Goal: Task Accomplishment & Management: Manage account settings

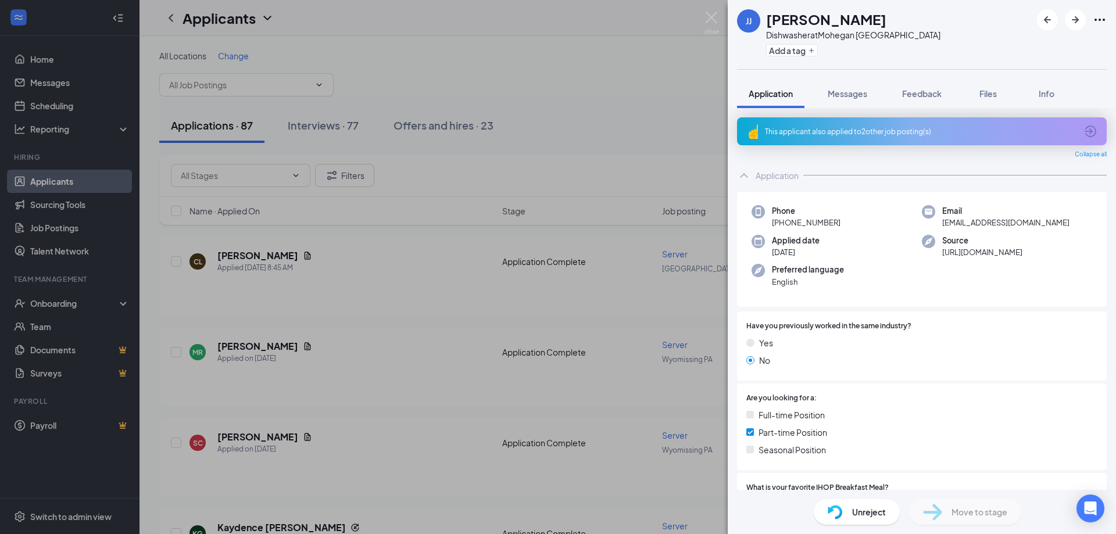
click at [903, 137] on div "This applicant also applied to 2 other job posting(s)" at bounding box center [922, 131] width 370 height 28
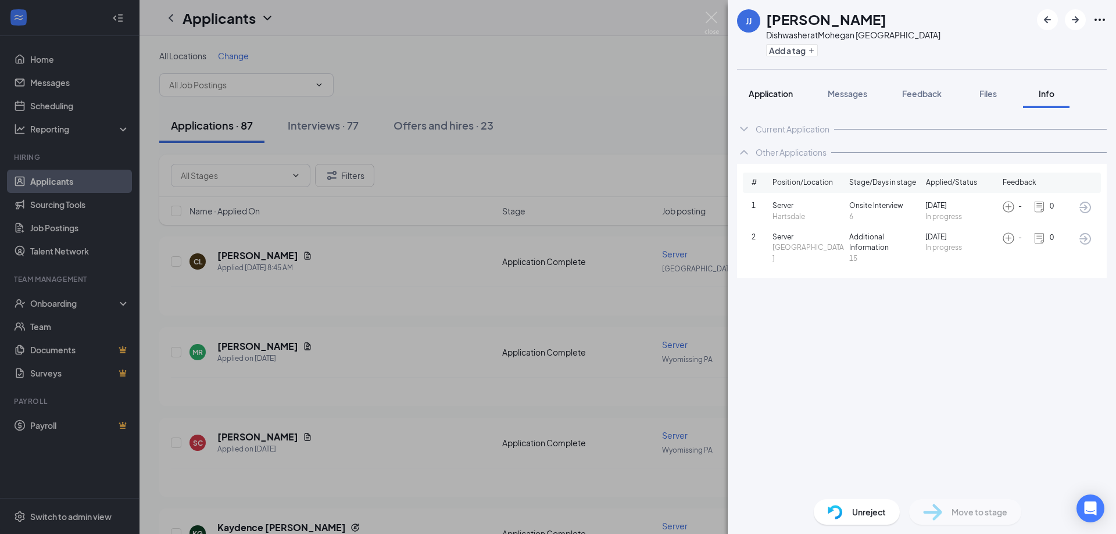
click at [768, 92] on span "Application" at bounding box center [771, 93] width 44 height 10
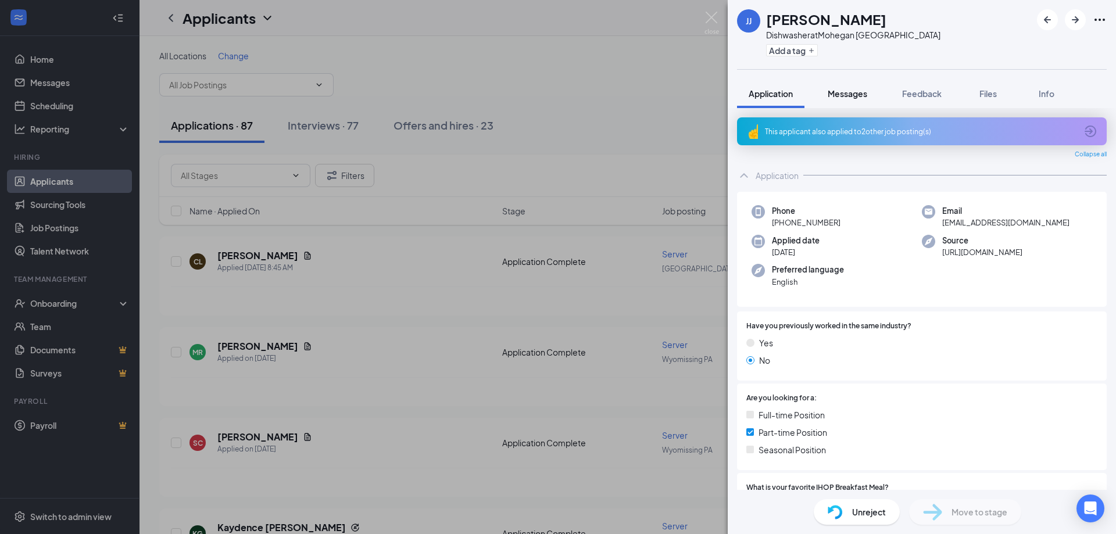
click at [845, 95] on span "Messages" at bounding box center [848, 93] width 40 height 10
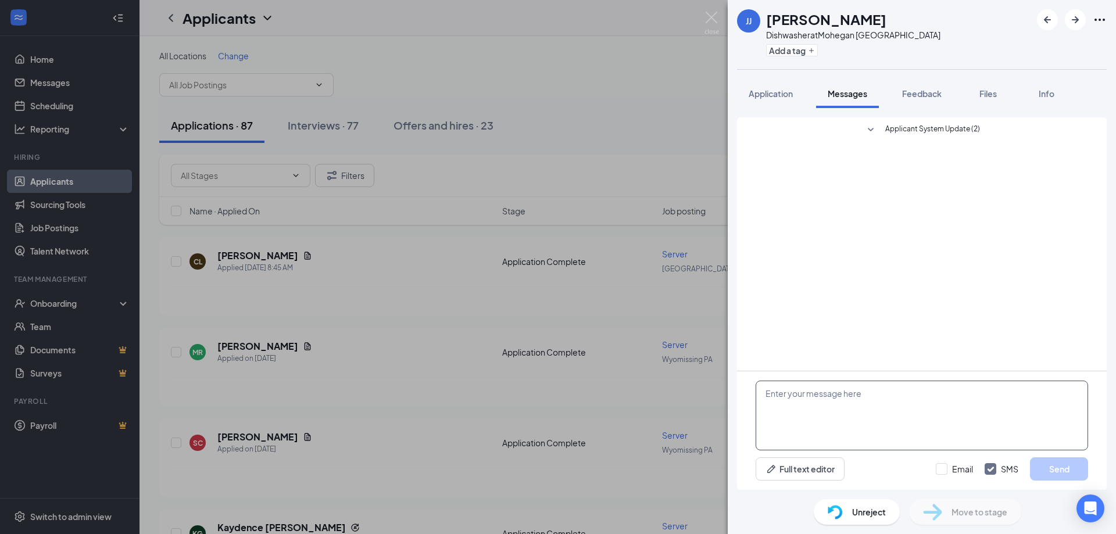
click at [882, 402] on textarea at bounding box center [922, 416] width 332 height 70
click at [769, 95] on span "Application" at bounding box center [771, 93] width 44 height 10
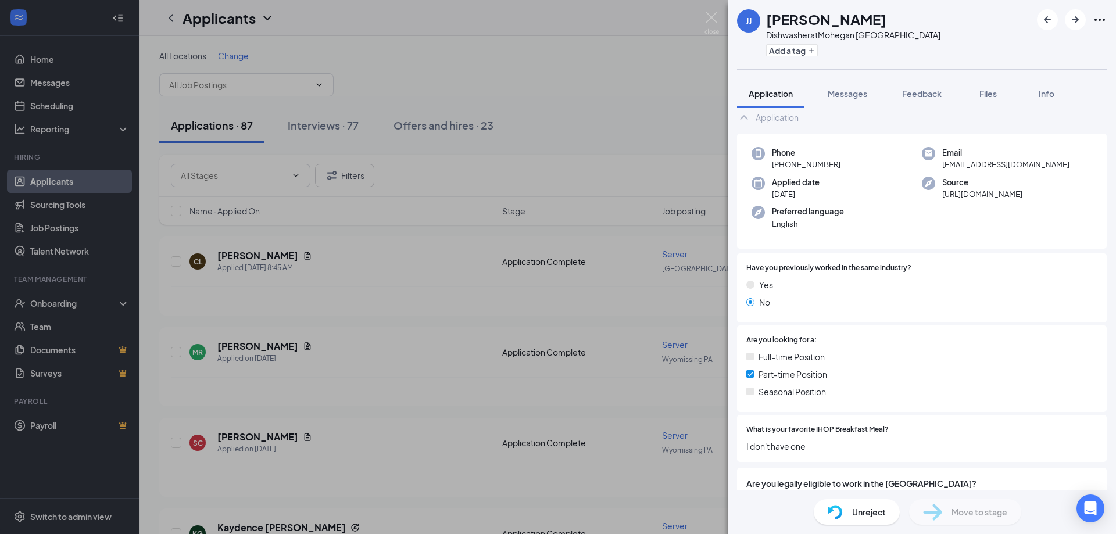
scroll to position [110, 0]
